Goal: Information Seeking & Learning: Learn about a topic

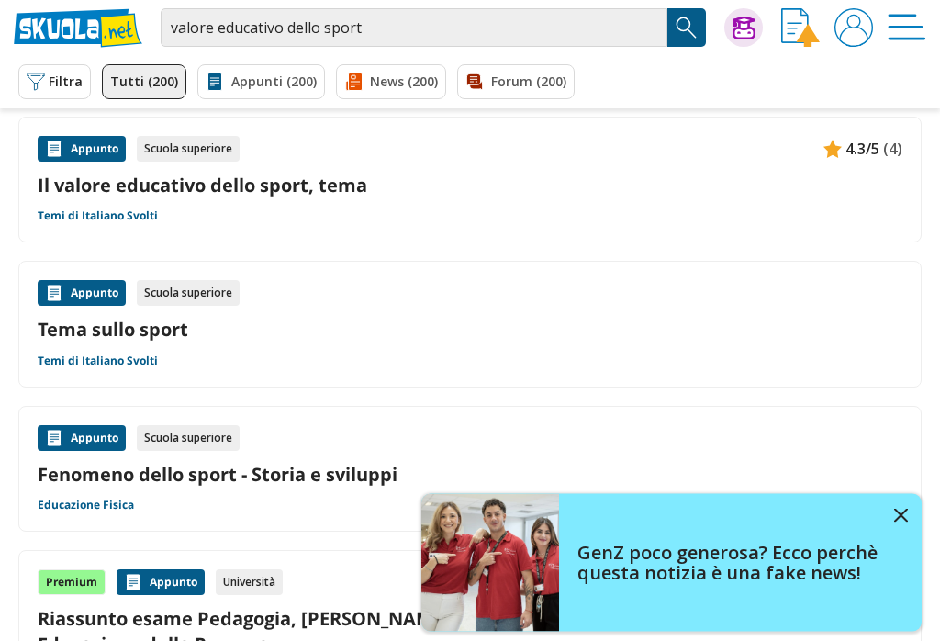
scroll to position [872, 0]
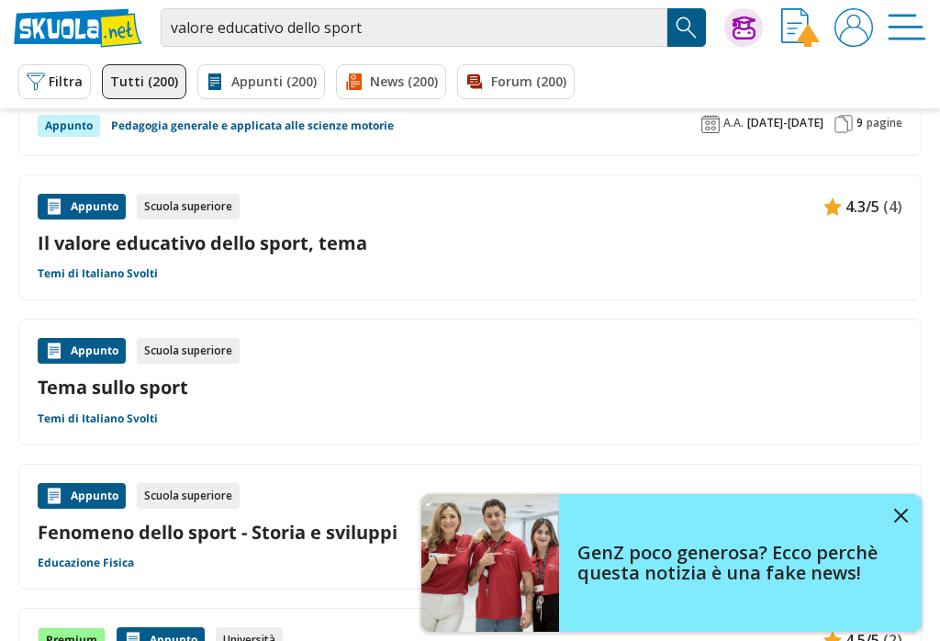
click at [278, 234] on link "Il valore educativo dello sport, tema" at bounding box center [470, 243] width 865 height 25
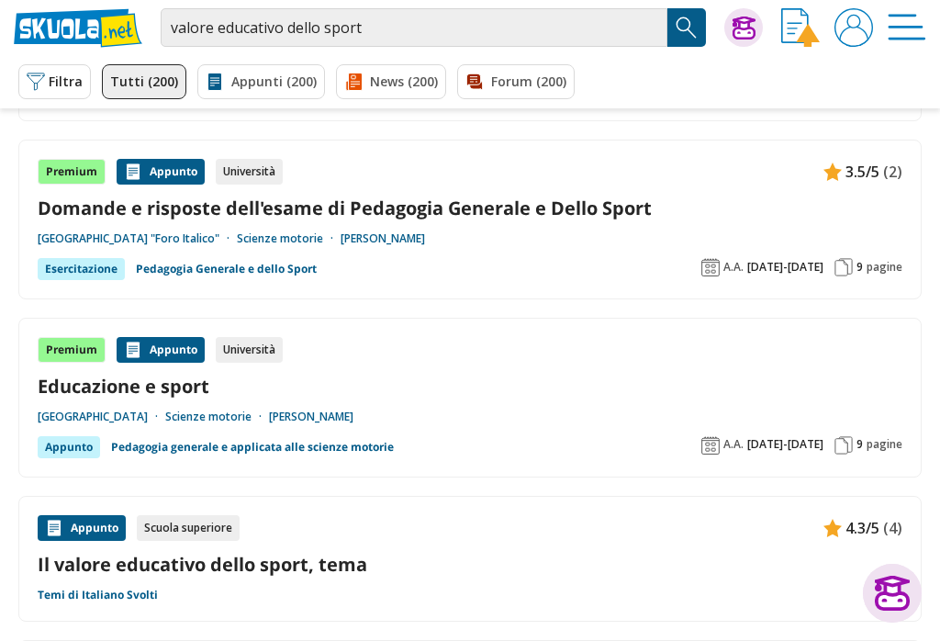
scroll to position [549, 0]
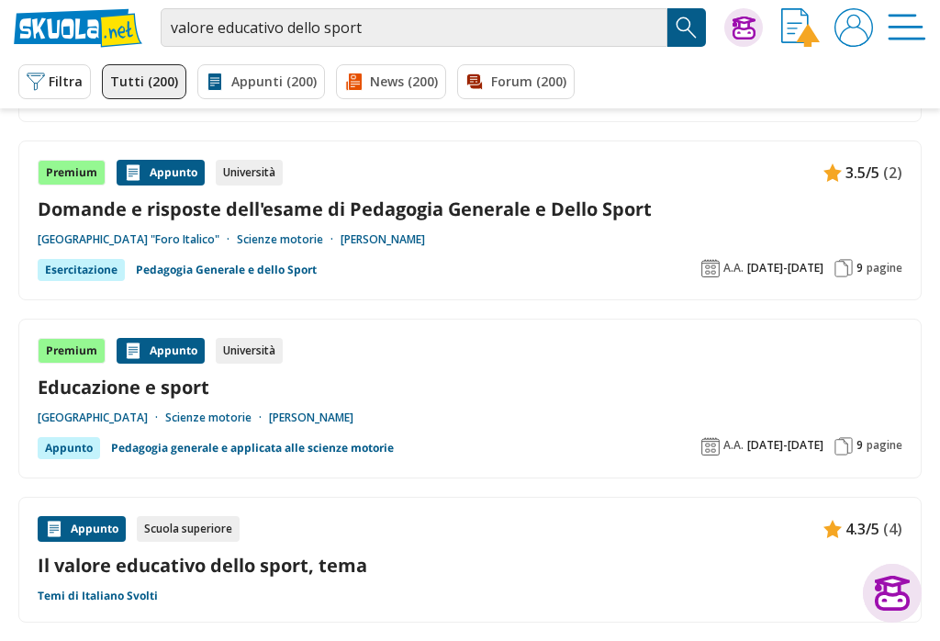
click at [161, 387] on link "Educazione e sport" at bounding box center [470, 387] width 865 height 25
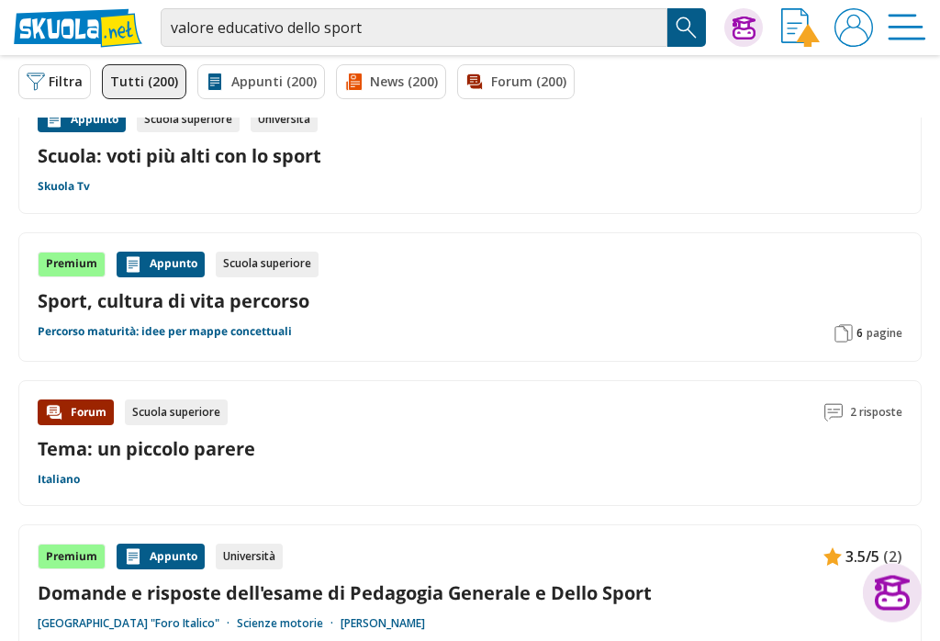
scroll to position [56, 0]
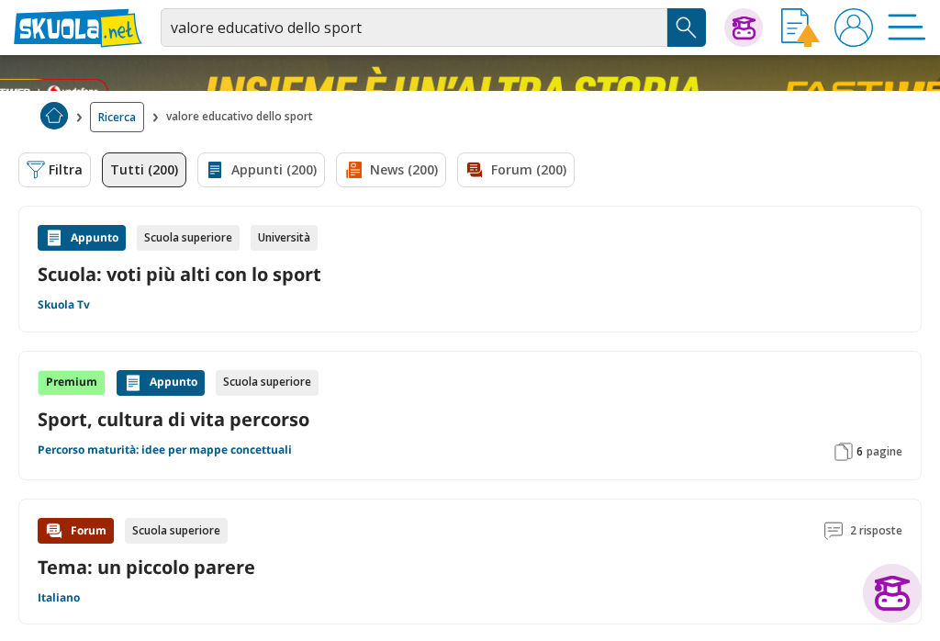
click at [287, 416] on link "Sport, cultura di vita percorso" at bounding box center [470, 419] width 865 height 25
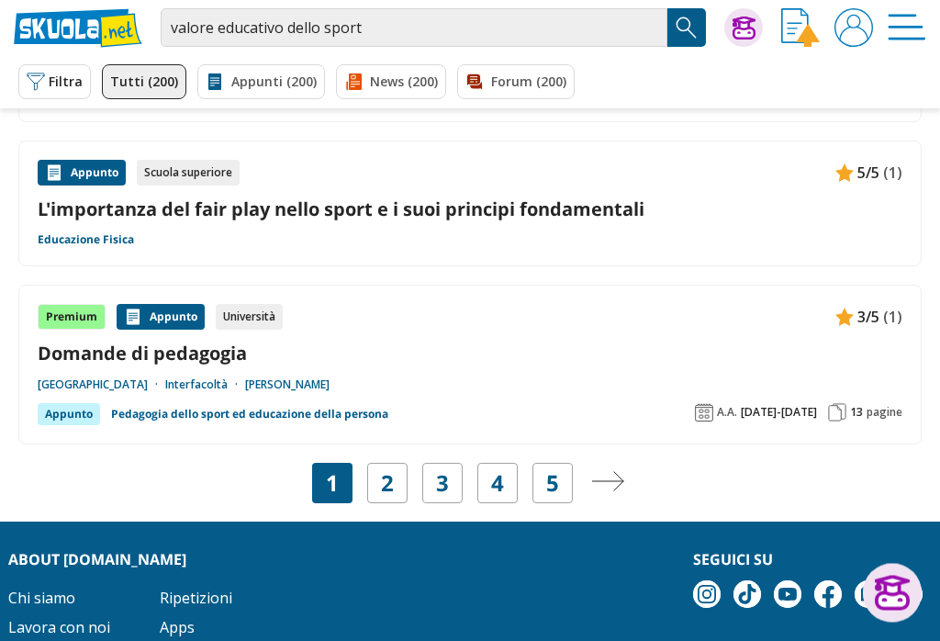
scroll to position [2978, 0]
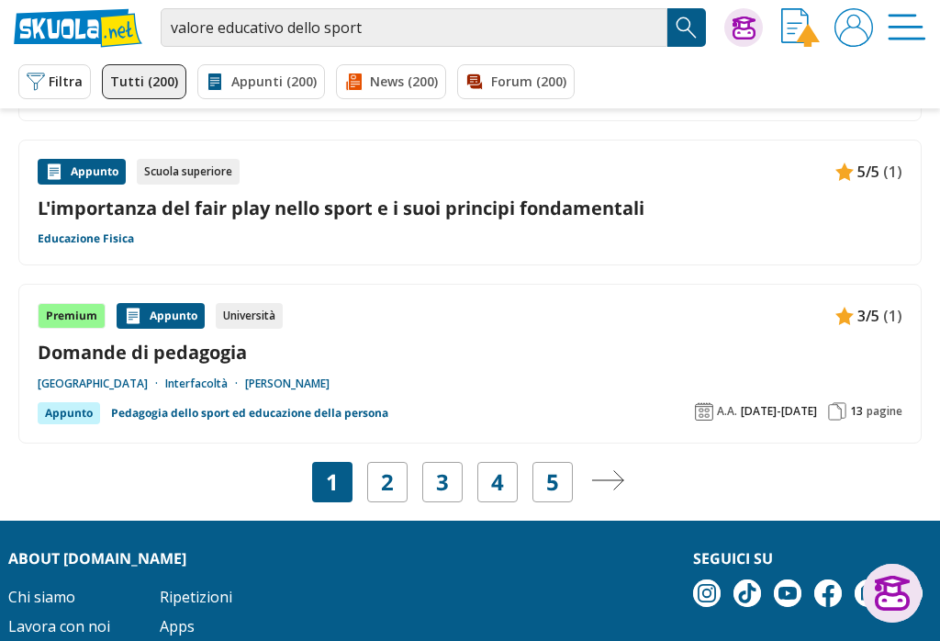
click at [384, 474] on link "2" at bounding box center [387, 482] width 13 height 26
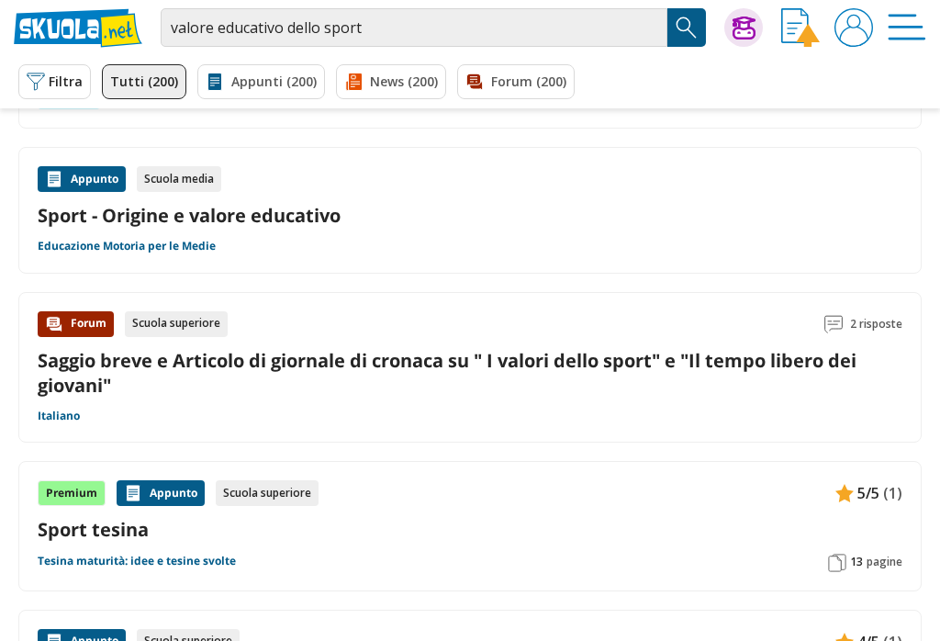
scroll to position [1573, 0]
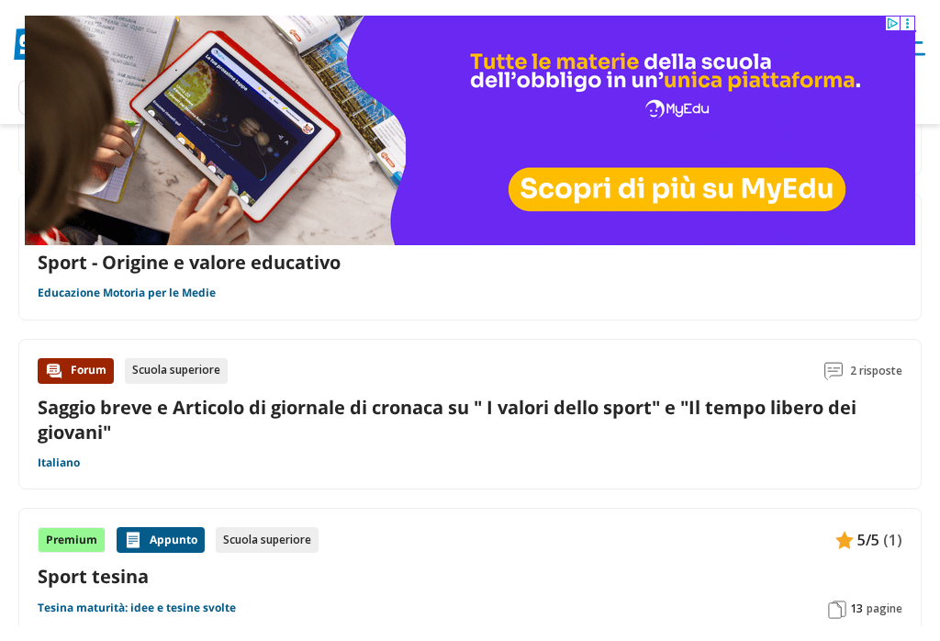
scroll to position [1572, 0]
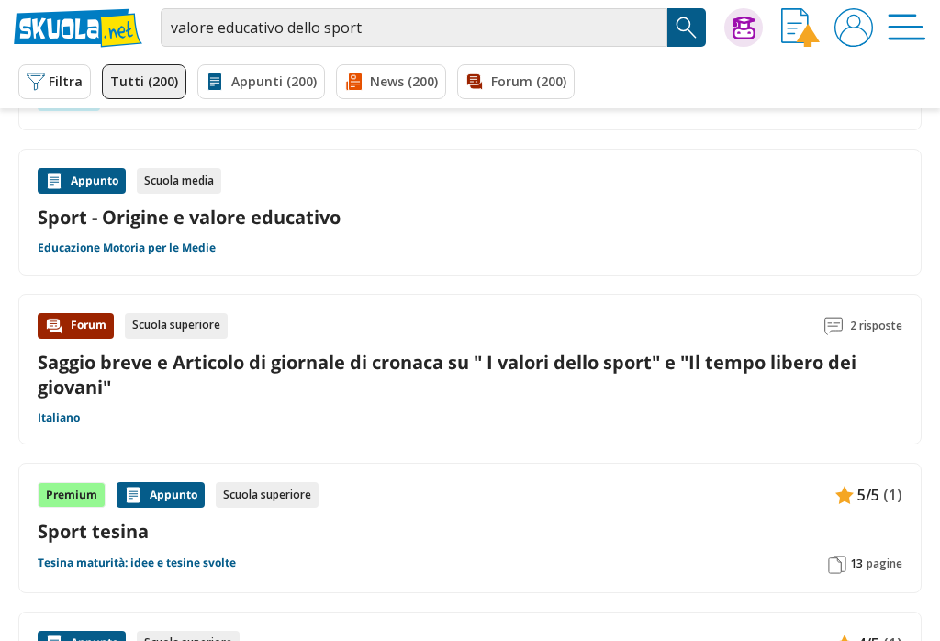
click at [229, 215] on link "Sport - Origine e valore educativo" at bounding box center [470, 217] width 865 height 25
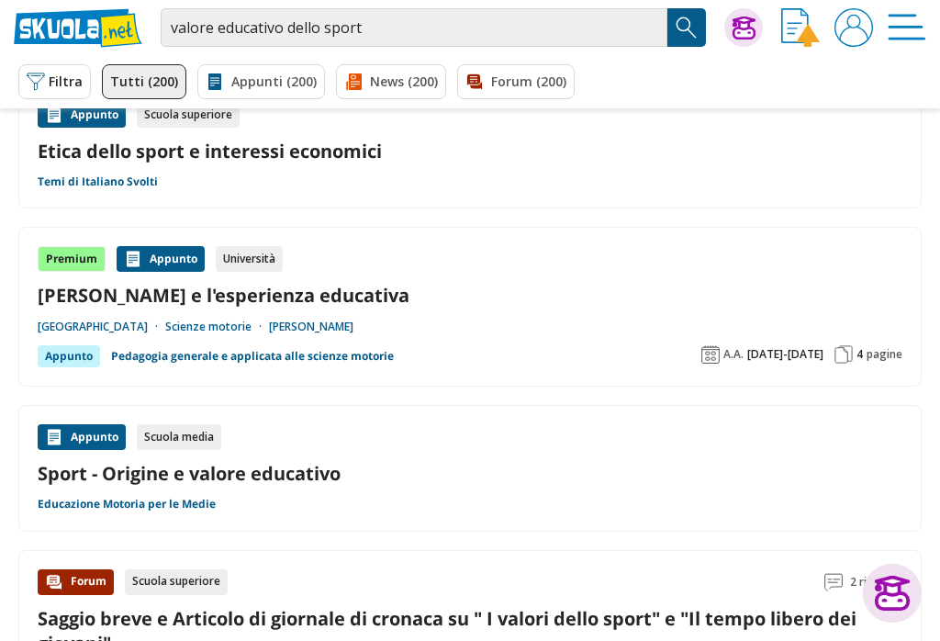
scroll to position [1309, 0]
